Goal: Navigation & Orientation: Find specific page/section

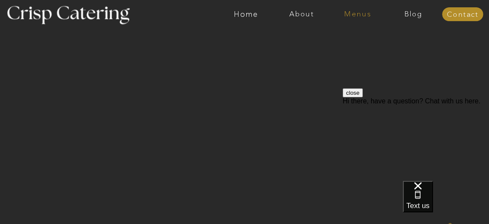
click at [362, 15] on nav "Menus" at bounding box center [357, 14] width 56 height 8
click at [369, 49] on nav "Winter (Sep-Feb)" at bounding box center [356, 48] width 67 height 8
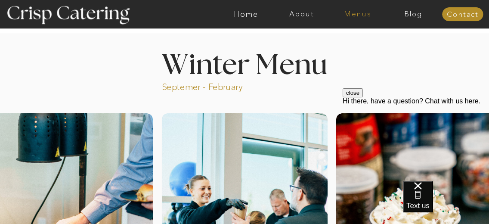
click at [362, 13] on nav "Menus" at bounding box center [357, 14] width 56 height 8
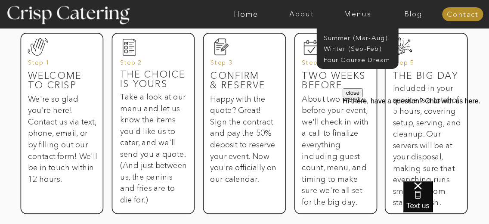
scroll to position [645, 0]
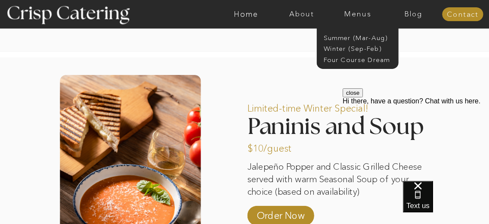
click at [363, 97] on button "close" at bounding box center [352, 92] width 20 height 9
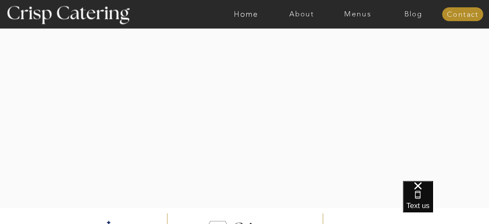
scroll to position [1953, 0]
